Goal: Information Seeking & Learning: Learn about a topic

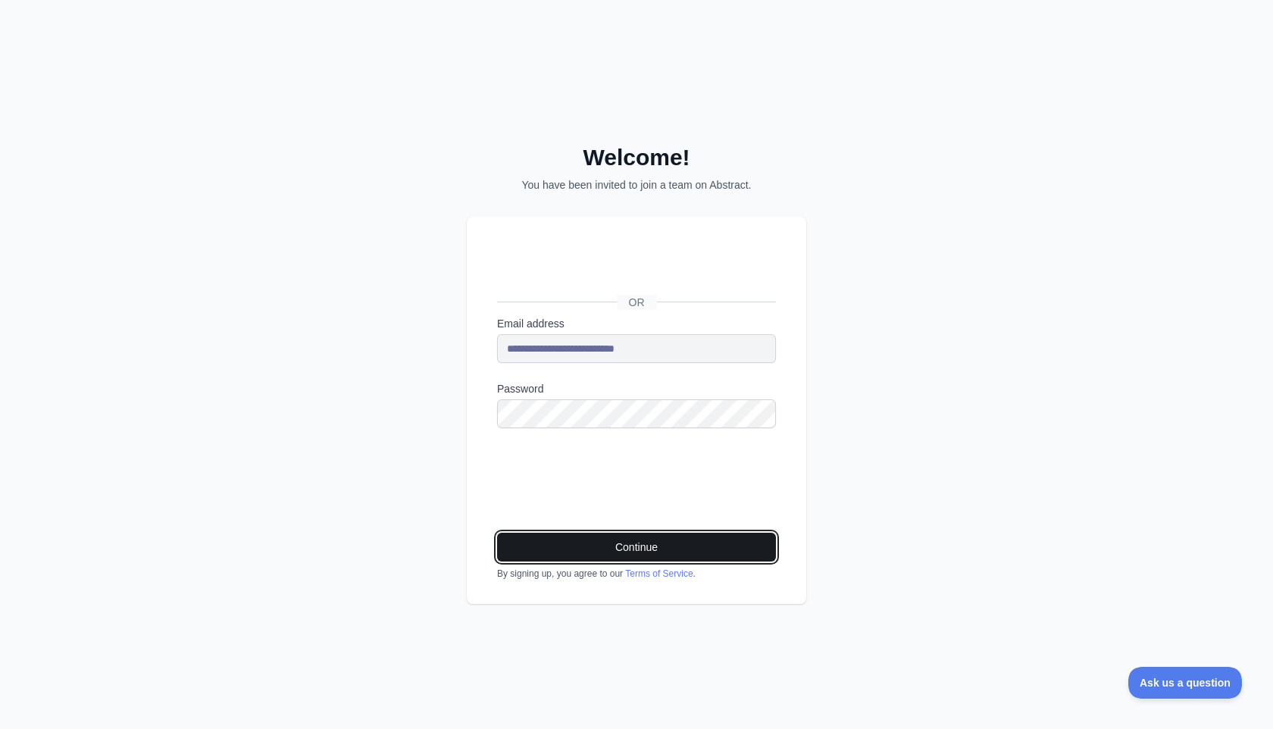
click at [646, 536] on button "Continue" at bounding box center [636, 547] width 279 height 29
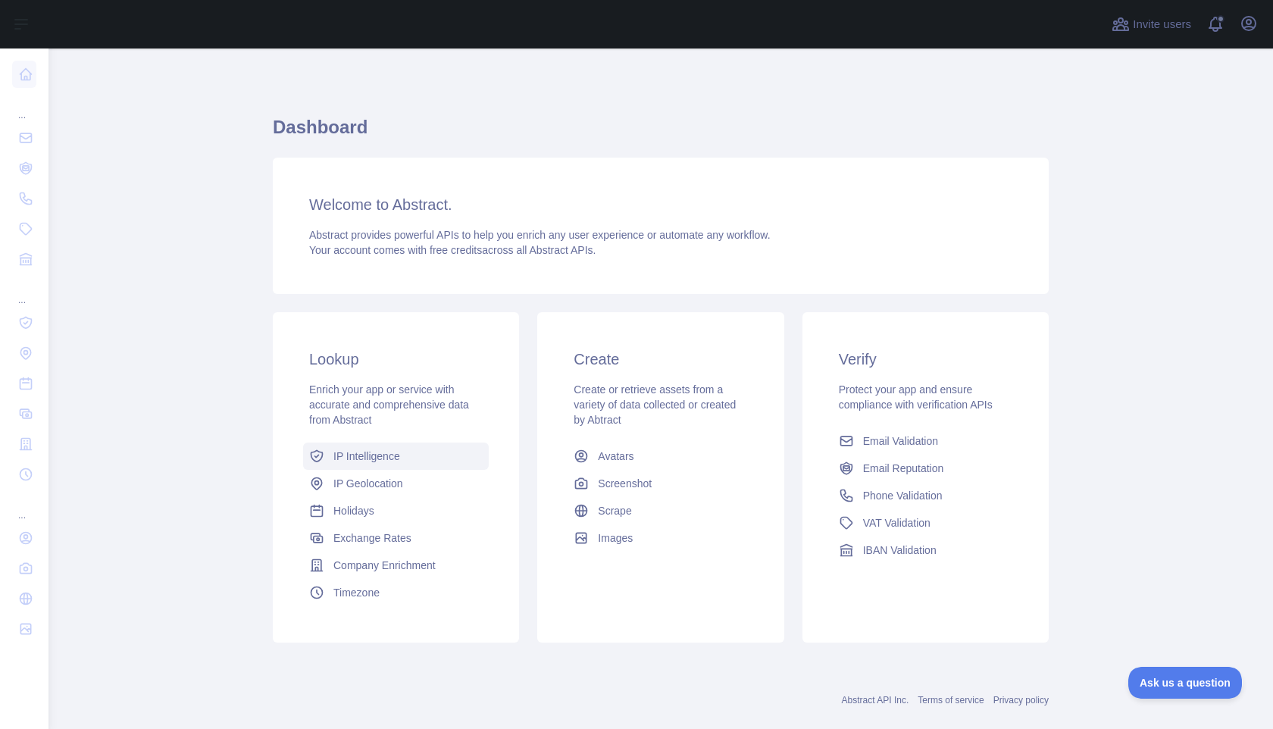
click at [370, 464] on link "IP Intelligence" at bounding box center [396, 455] width 186 height 27
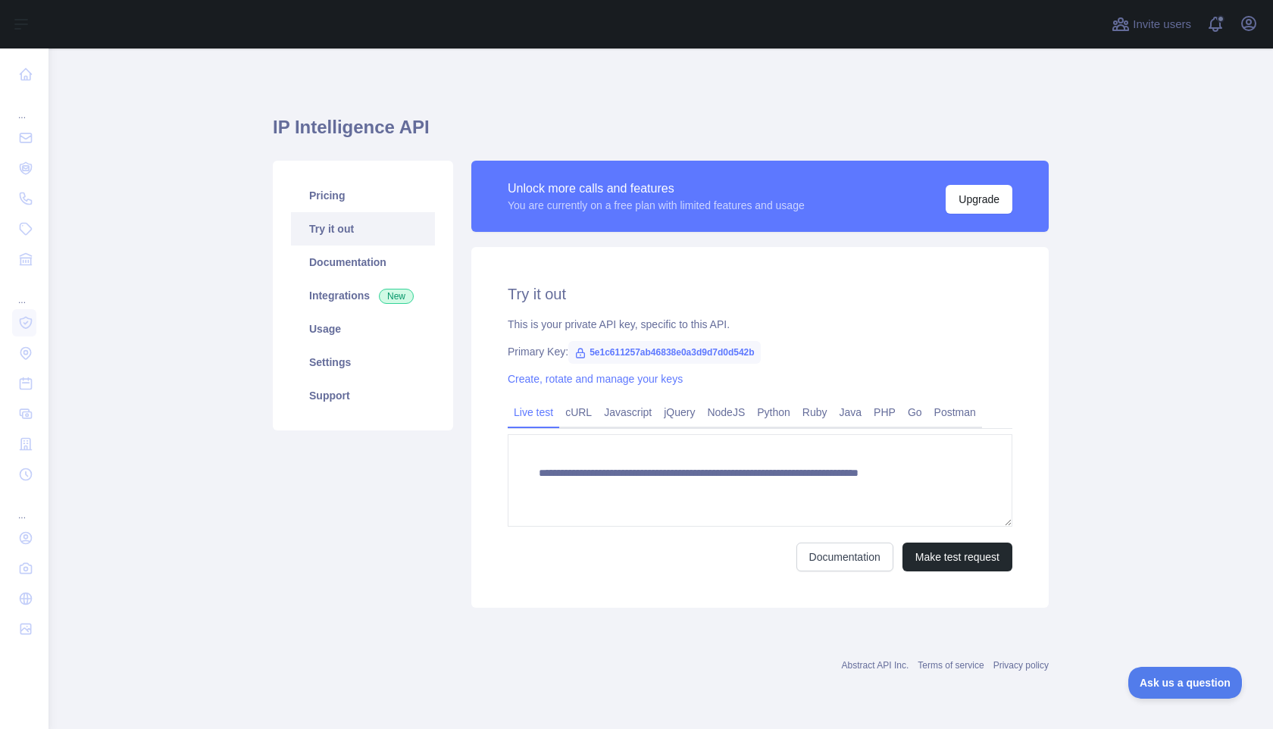
type textarea "**********"
click at [339, 258] on link "Documentation" at bounding box center [363, 261] width 144 height 33
click at [321, 321] on link "Usage" at bounding box center [363, 328] width 144 height 33
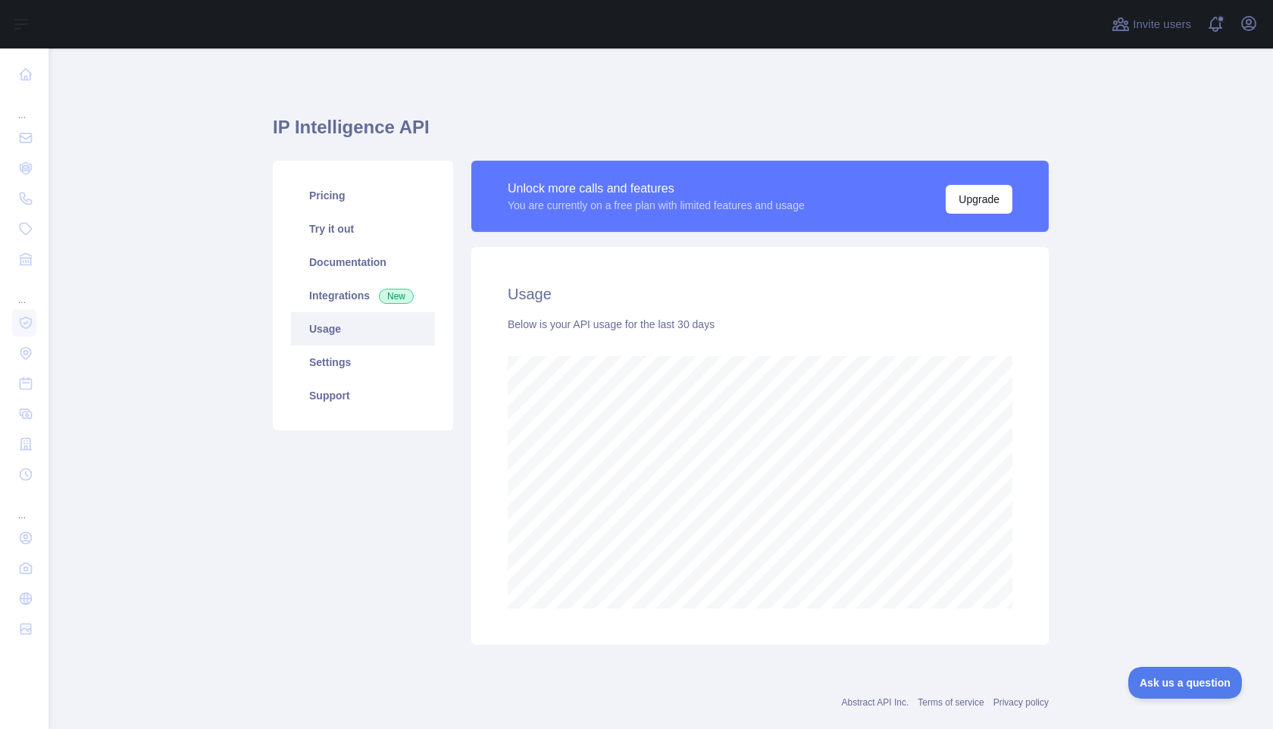
scroll to position [680, 1224]
click at [327, 291] on link "Integrations New" at bounding box center [363, 295] width 144 height 33
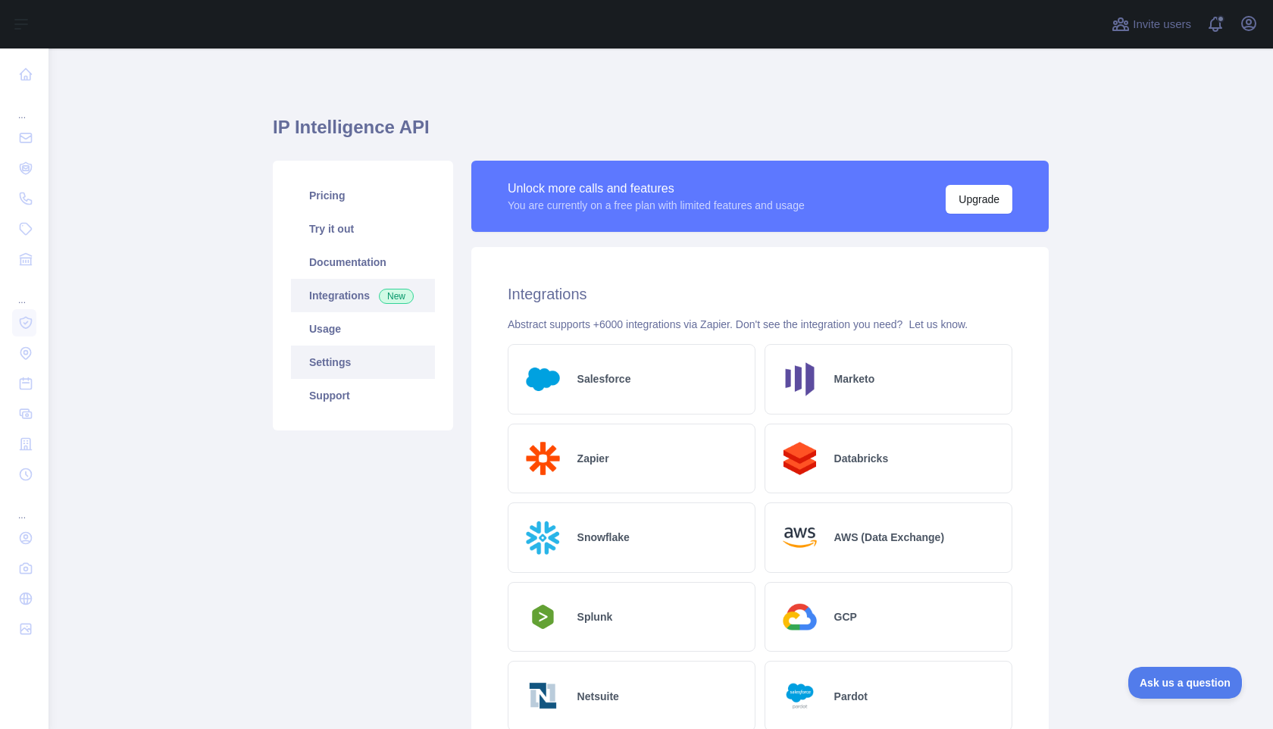
click at [320, 364] on link "Settings" at bounding box center [363, 361] width 144 height 33
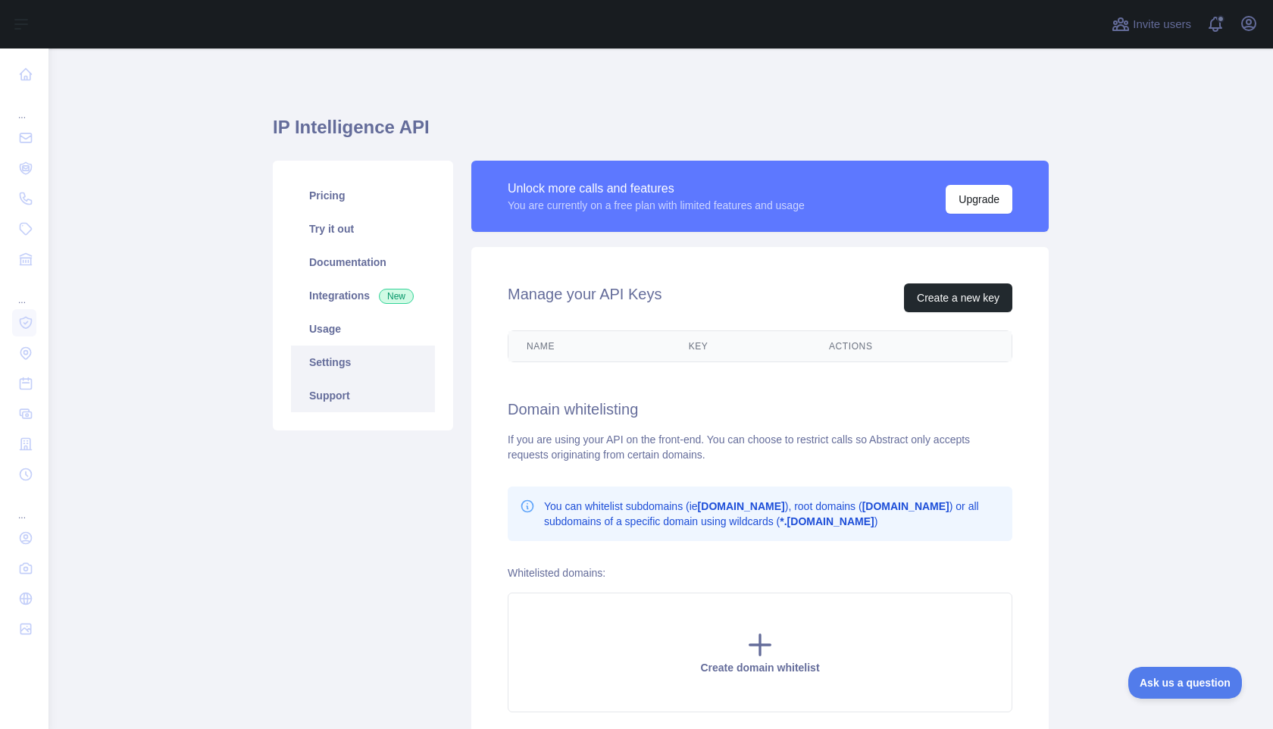
click at [327, 400] on link "Support" at bounding box center [363, 395] width 144 height 33
